Goal: Transaction & Acquisition: Purchase product/service

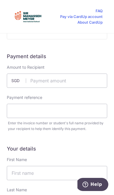
scroll to position [183, 0]
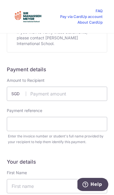
scroll to position [176, 0]
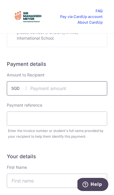
click at [41, 87] on input "text" at bounding box center [57, 88] width 101 height 14
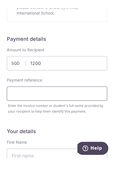
click at [16, 122] on input "text" at bounding box center [57, 129] width 101 height 14
type input "1200.00"
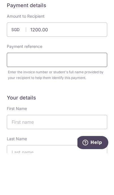
scroll to position [31, 0]
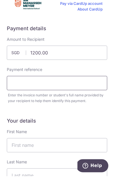
click at [17, 95] on input "text" at bounding box center [57, 102] width 101 height 14
paste input "[PERSON_NAME]"
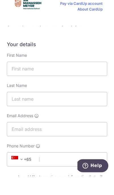
scroll to position [281, 0]
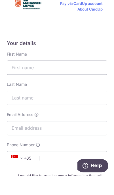
type input "[PERSON_NAME]"
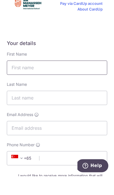
click at [15, 79] on input "text" at bounding box center [57, 86] width 101 height 14
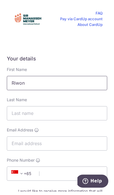
type input "Riwon"
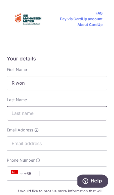
click at [19, 109] on input "text" at bounding box center [57, 116] width 101 height 14
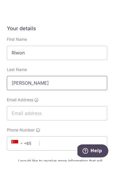
type input "[PERSON_NAME]"
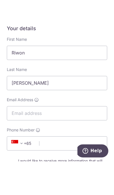
click at [12, 140] on input "Email Address" at bounding box center [57, 147] width 101 height 14
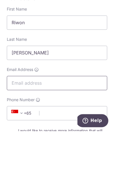
click at [17, 140] on input "Email Address" at bounding box center [57, 147] width 101 height 14
paste input "[EMAIL_ADDRESS][DOMAIN_NAME]"
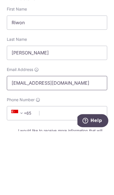
type input "[EMAIL_ADDRESS][DOMAIN_NAME]"
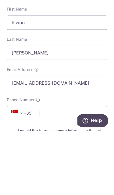
click at [30, 173] on span "+65" at bounding box center [23, 176] width 26 height 7
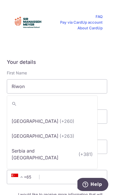
scroll to position [3701, 0]
click at [25, 98] on input "search" at bounding box center [52, 103] width 91 height 11
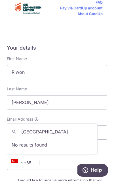
scroll to position [281, 0]
type input "k"
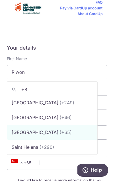
scroll to position [0, 0]
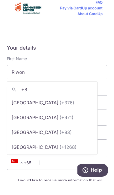
type input "+82"
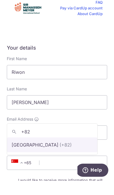
select select "122"
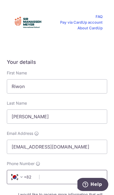
click at [47, 170] on input "Phone Number" at bounding box center [57, 177] width 101 height 14
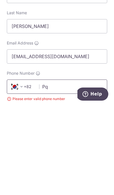
type input "P"
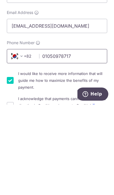
scroll to position [324, 0]
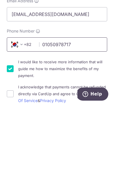
type input "01050978717"
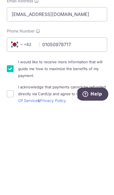
click at [9, 181] on input "I acknowledge that payments cannot be refunded directly via CardUp and agree to…" at bounding box center [10, 184] width 7 height 7
checkbox input "true"
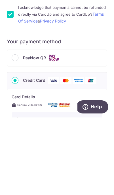
scroll to position [406, 0]
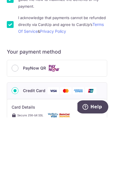
click at [16, 142] on input "PayNow QR" at bounding box center [15, 145] width 7 height 7
radio input "true"
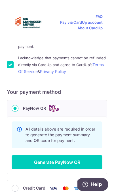
scroll to position [443, 0]
click at [32, 155] on button "Generate PayNow QR" at bounding box center [57, 162] width 91 height 14
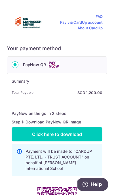
scroll to position [487, 0]
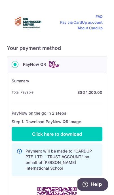
click at [30, 127] on link "Click here to download" at bounding box center [57, 134] width 91 height 14
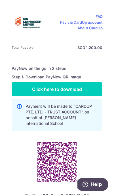
scroll to position [531, 0]
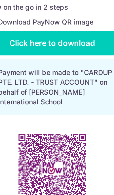
scroll to position [535, 0]
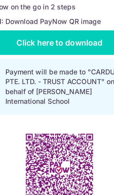
click at [32, 132] on img at bounding box center [57, 158] width 52 height 52
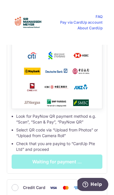
scroll to position [733, 0]
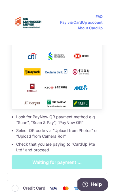
click at [16, 188] on input "Credit Card" at bounding box center [15, 188] width 7 height 7
radio input "true"
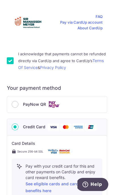
click at [14, 103] on input "PayNow QR" at bounding box center [15, 104] width 7 height 7
radio input "true"
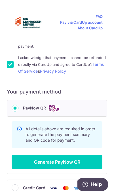
scroll to position [443, 0]
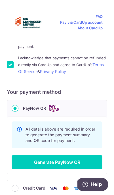
click at [23, 169] on button "Generate PayNow QR" at bounding box center [57, 162] width 91 height 14
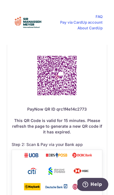
scroll to position [618, 0]
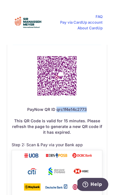
click at [92, 81] on div "Payment will be made to "CARDUP PTE. LTD. - TRUST ACCOUNT" on behalf of [PERSON…" at bounding box center [57, 147] width 91 height 274
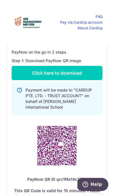
scroll to position [547, 0]
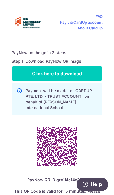
click at [41, 70] on link "Click here to download" at bounding box center [57, 73] width 91 height 14
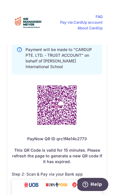
scroll to position [591, 0]
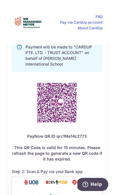
click at [83, 118] on img at bounding box center [57, 102] width 52 height 52
click at [63, 106] on img at bounding box center [57, 102] width 52 height 52
click at [97, 117] on div "Payment will be made to "CARDUP PTE. LTD. - TRUST ACCOUNT" on behalf of [PERSON…" at bounding box center [57, 174] width 91 height 274
click at [87, 132] on div "Payment will be made to "CARDUP PTE. LTD. - TRUST ACCOUNT" on behalf of [PERSON…" at bounding box center [57, 174] width 91 height 274
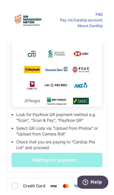
scroll to position [733, 0]
click at [32, 162] on div "Payment will be made to "CARDUP PTE. LTD. - TRUST ACCOUNT" on behalf of [PERSON…" at bounding box center [57, 32] width 91 height 274
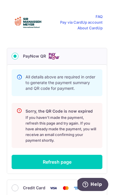
scroll to position [495, 0]
